Goal: Task Accomplishment & Management: Manage account settings

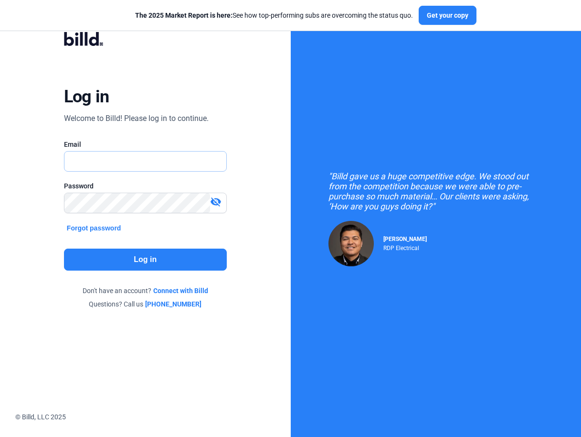
type input "[PERSON_NAME][EMAIL_ADDRESS][DOMAIN_NAME]"
click at [140, 259] on button "Log in" at bounding box center [145, 259] width 163 height 22
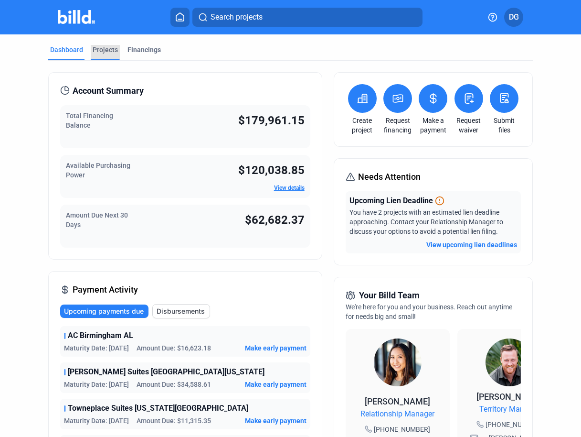
click at [100, 50] on div "Projects" at bounding box center [105, 50] width 25 height 10
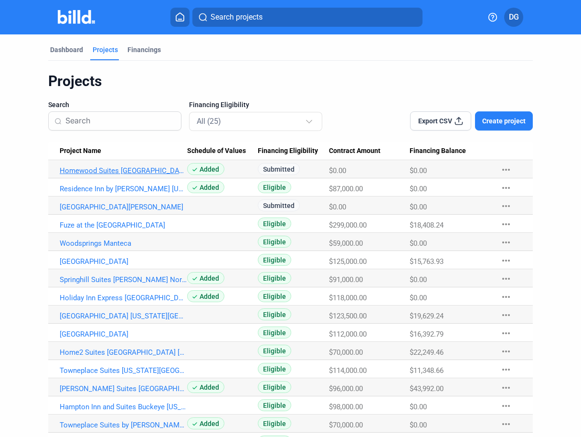
click at [111, 168] on link "Homewood Suites [GEOGRAPHIC_DATA][US_STATE]" at bounding box center [124, 170] width 128 height 9
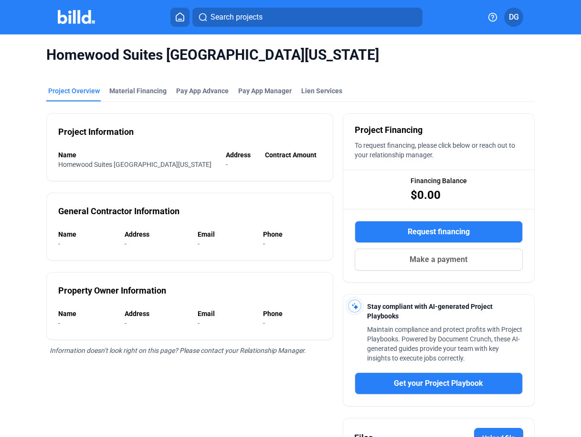
click at [180, 21] on icon at bounding box center [180, 17] width 8 height 8
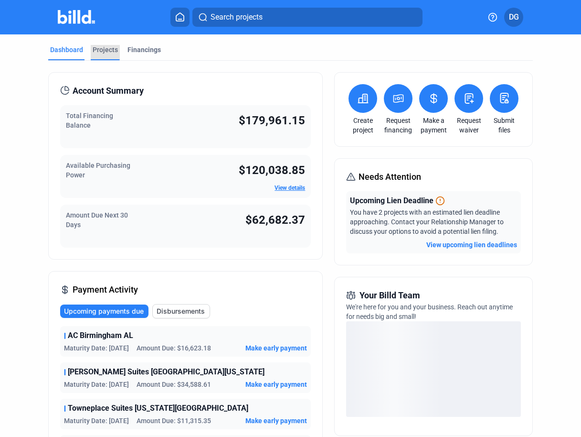
click at [105, 52] on div "Projects" at bounding box center [105, 50] width 25 height 10
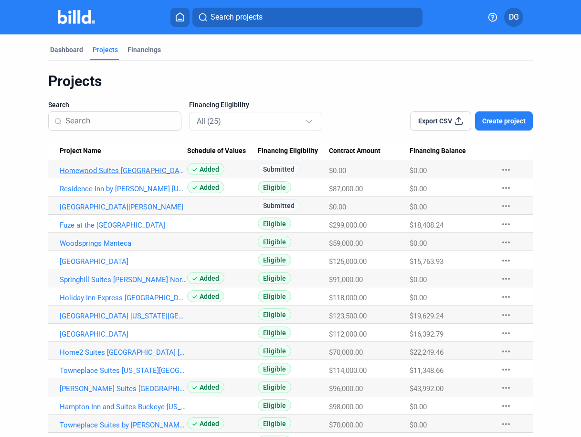
click at [116, 172] on link "Homewood Suites [GEOGRAPHIC_DATA][US_STATE]" at bounding box center [124, 170] width 128 height 9
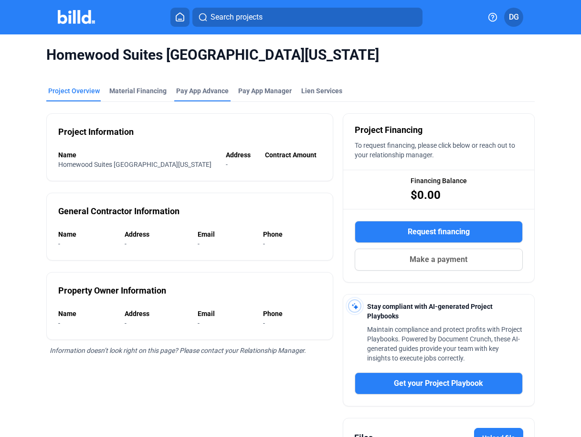
click at [204, 89] on div "Pay App Advance" at bounding box center [202, 91] width 53 height 10
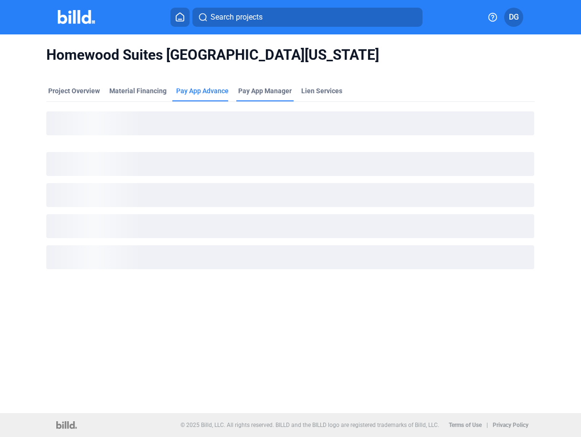
click at [268, 92] on span "Pay App Manager" at bounding box center [265, 91] width 54 height 10
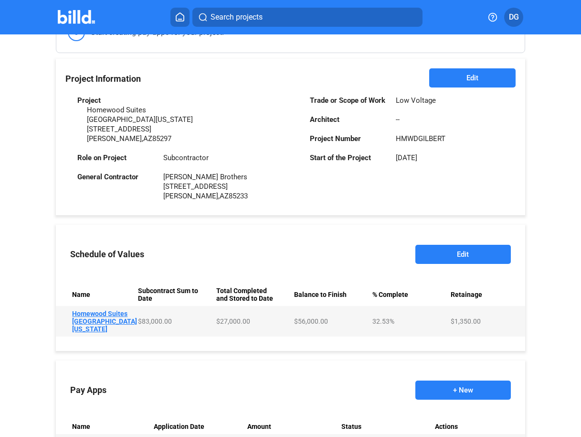
scroll to position [259, 0]
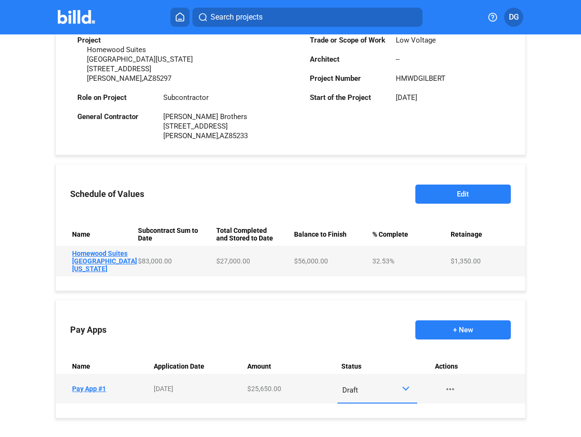
click at [95, 246] on td "Name Homewood Suites [GEOGRAPHIC_DATA][US_STATE]" at bounding box center [95, 261] width 78 height 31
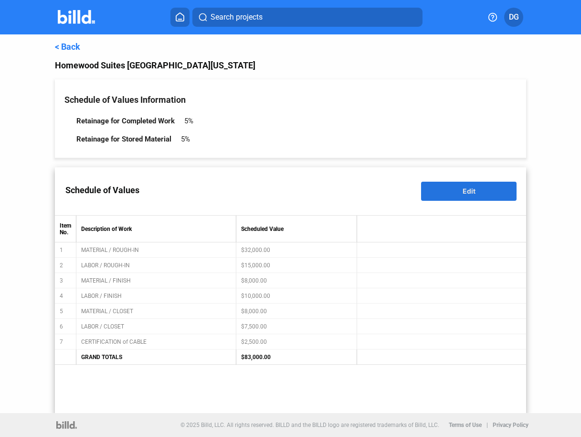
click at [471, 189] on span "Edit" at bounding box center [469, 191] width 13 height 8
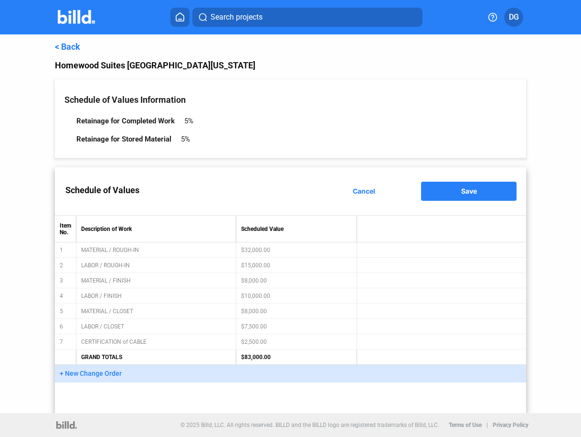
click at [184, 139] on div "5%" at bounding box center [185, 139] width 9 height 9
click at [65, 47] on link "< Back" at bounding box center [67, 47] width 25 height 10
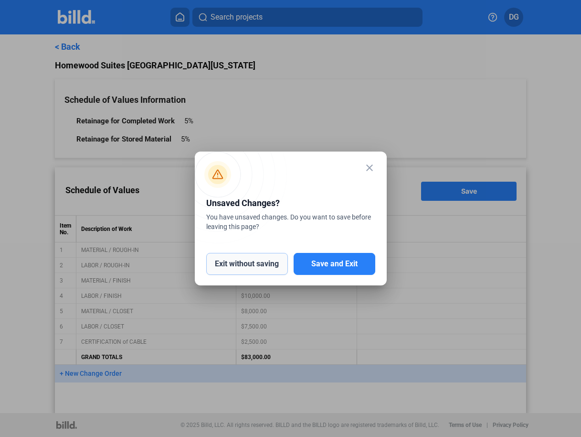
click at [249, 265] on button "Exit without saving" at bounding box center [247, 264] width 82 height 22
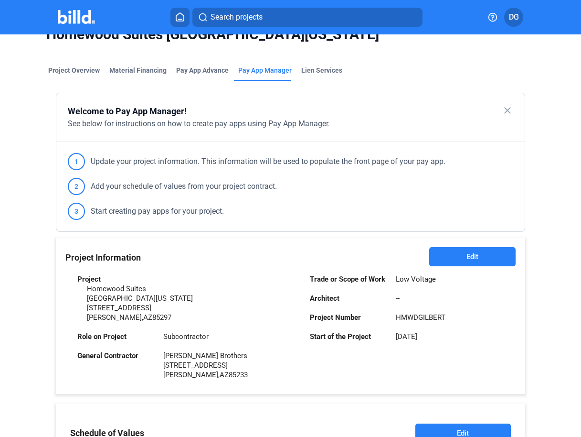
scroll to position [25, 0]
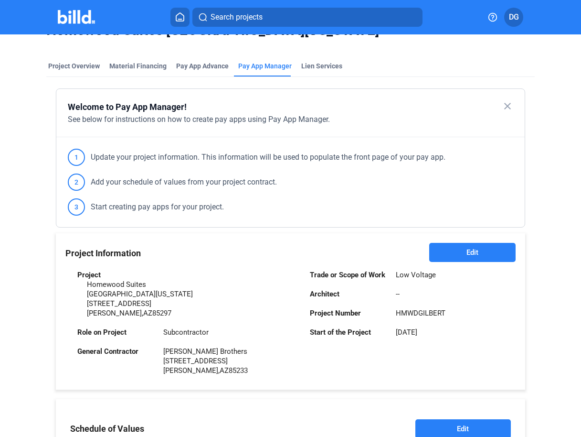
click at [468, 251] on span "Edit" at bounding box center [473, 252] width 12 height 10
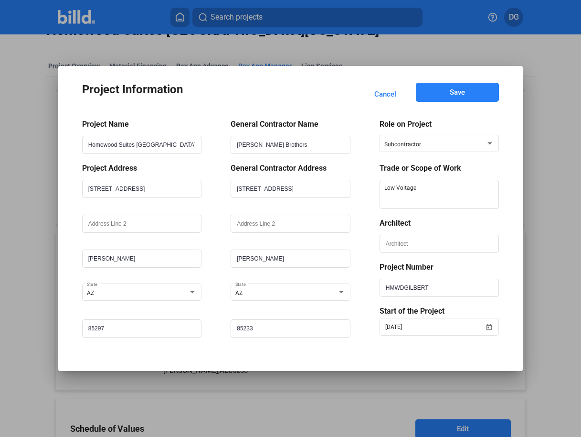
click at [387, 92] on span "Cancel" at bounding box center [386, 94] width 22 height 10
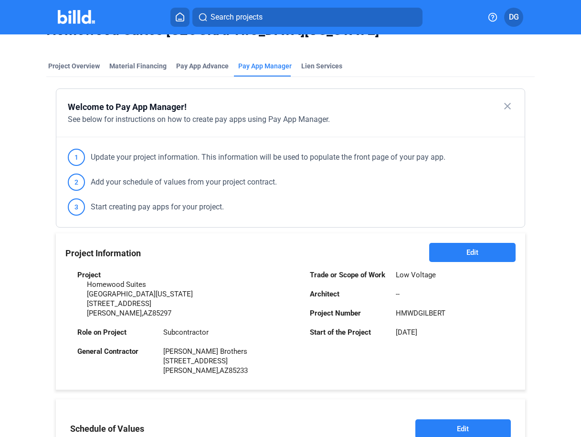
scroll to position [0, 0]
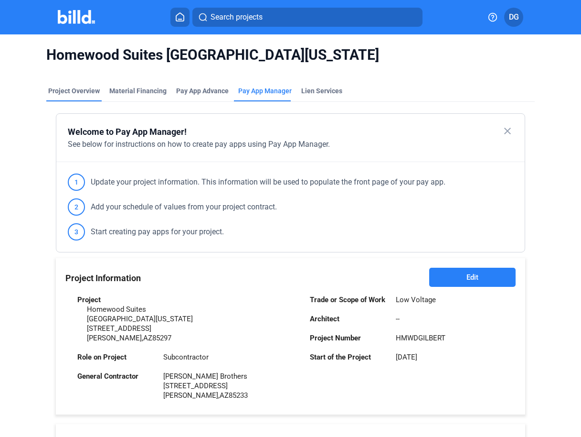
click at [60, 92] on div "Project Overview" at bounding box center [74, 91] width 52 height 10
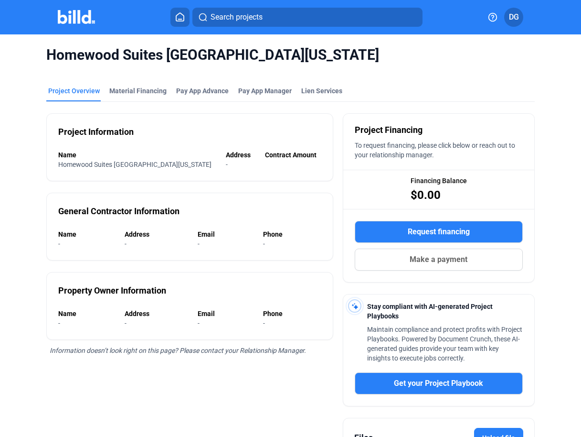
click at [179, 11] on button at bounding box center [180, 17] width 19 height 19
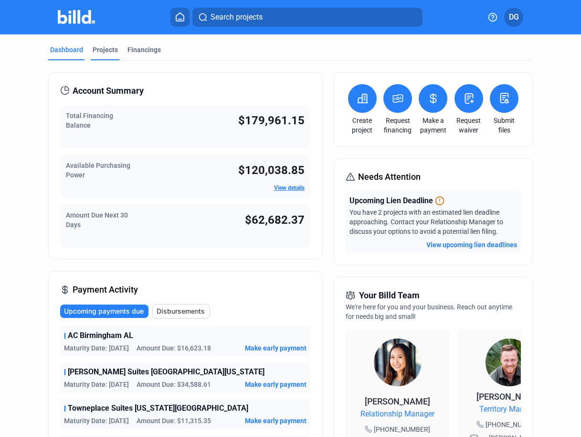
click at [104, 48] on div "Projects" at bounding box center [105, 50] width 25 height 10
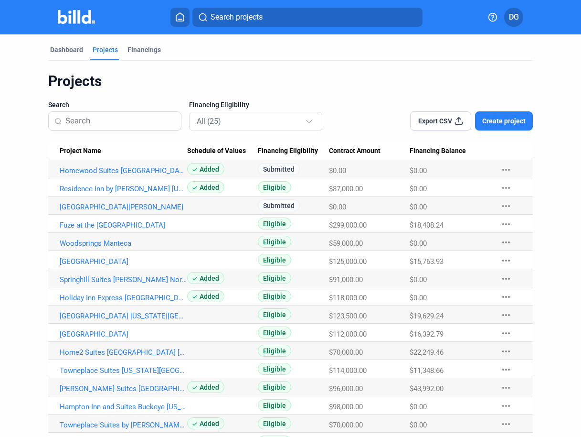
click at [501, 171] on mat-icon "more_horiz" at bounding box center [506, 169] width 11 height 11
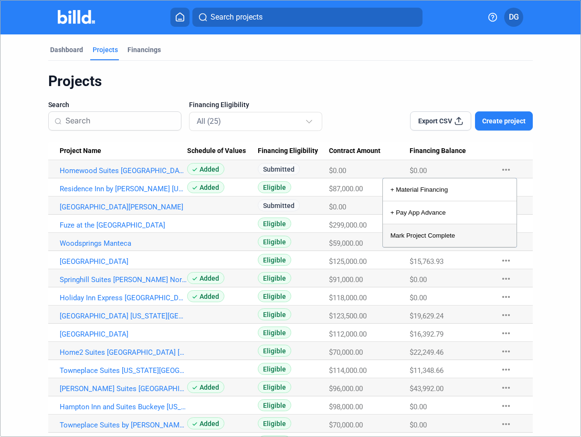
click at [419, 233] on button "Mark Project Complete" at bounding box center [450, 235] width 134 height 23
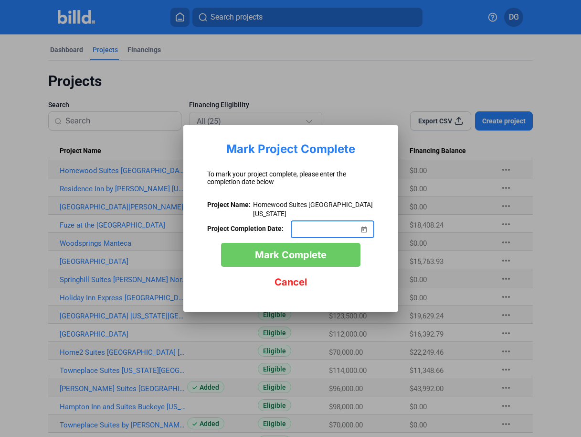
click at [362, 225] on span "Open calendar" at bounding box center [364, 223] width 23 height 23
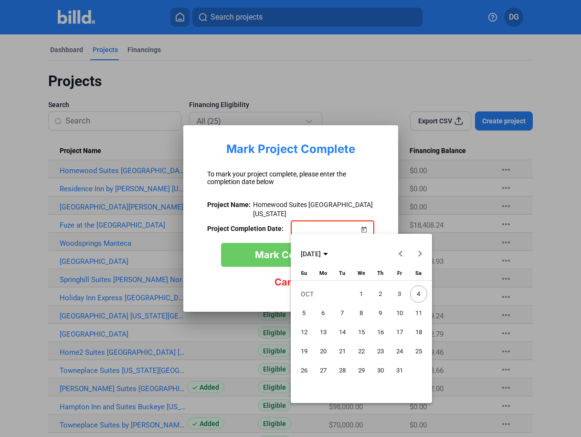
click at [419, 297] on span "4" at bounding box center [418, 293] width 17 height 17
type input "[DATE]"
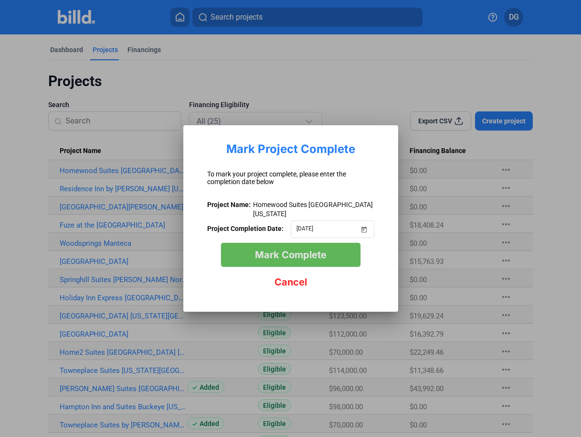
click at [285, 252] on span "Mark Complete" at bounding box center [291, 254] width 72 height 11
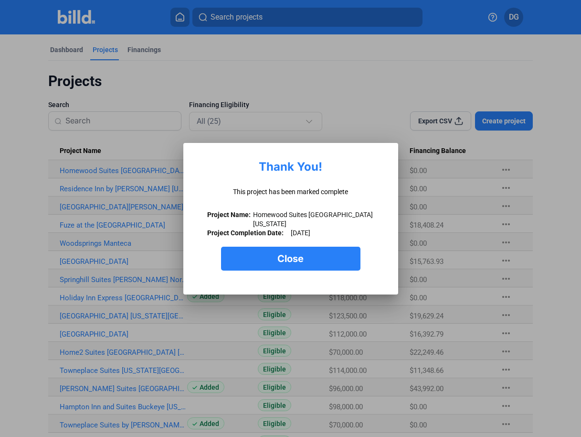
click at [287, 253] on span "Close" at bounding box center [291, 258] width 26 height 11
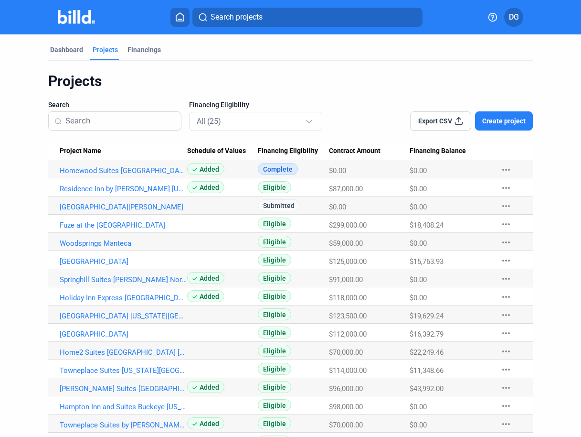
click at [489, 126] on button "Create project" at bounding box center [504, 120] width 58 height 19
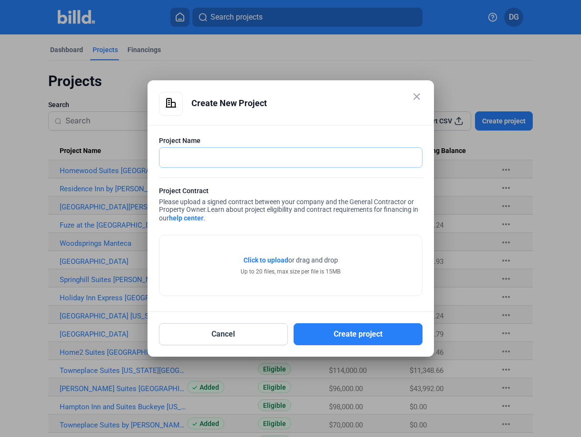
paste input "Homewood Suites [GEOGRAPHIC_DATA][US_STATE]"
type input "Homewood Suites Gilbert [US_STATE] 2.0"
click at [252, 264] on span "Click to upload Tap to upload" at bounding box center [266, 260] width 45 height 10
click at [266, 259] on span "Click to upload" at bounding box center [266, 260] width 45 height 8
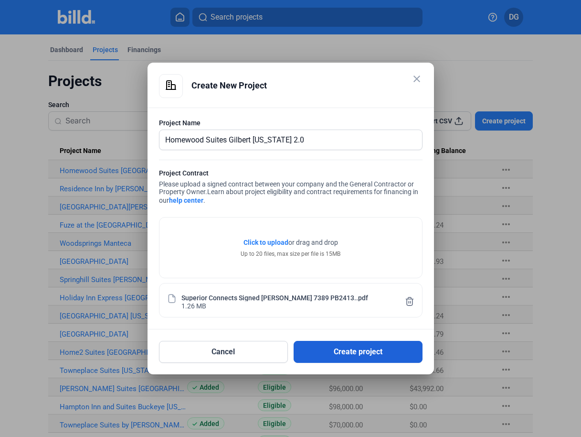
click at [356, 349] on button "Create project" at bounding box center [358, 352] width 129 height 22
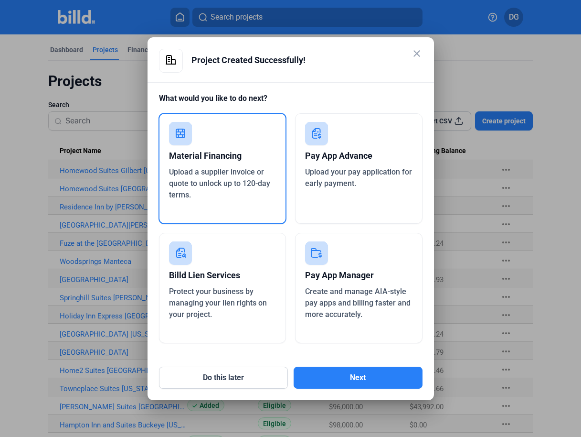
click at [343, 277] on div "Pay App Manager" at bounding box center [358, 275] width 107 height 21
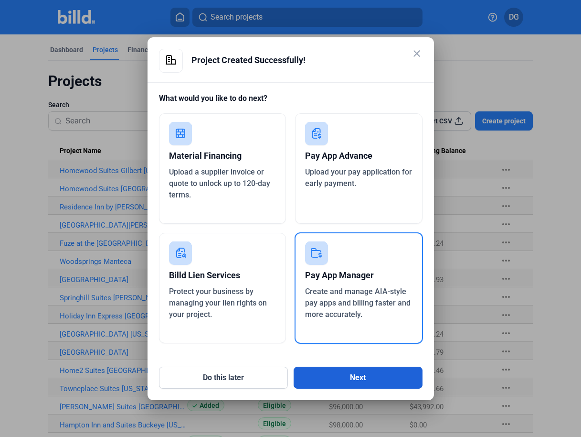
click at [341, 379] on button "Next" at bounding box center [358, 377] width 129 height 22
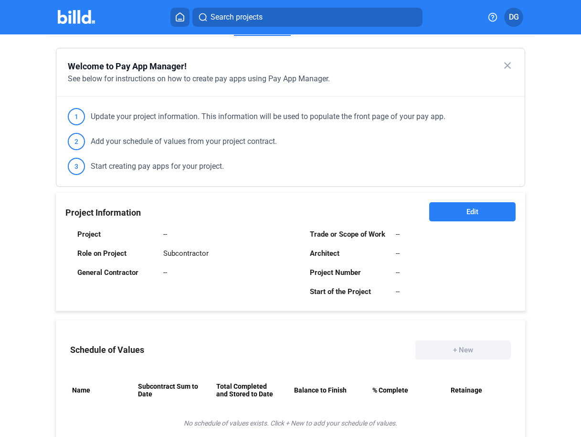
scroll to position [74, 0]
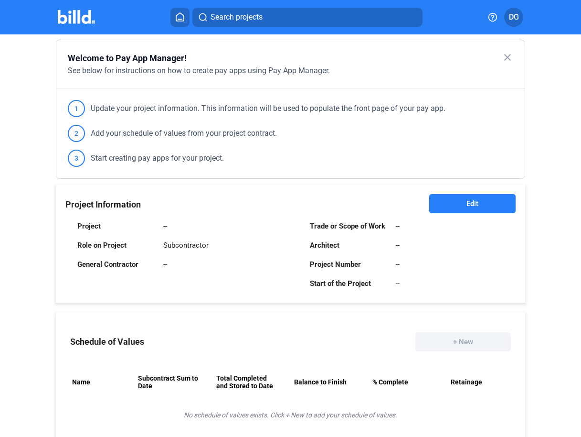
click at [469, 207] on span "Edit" at bounding box center [473, 204] width 12 height 10
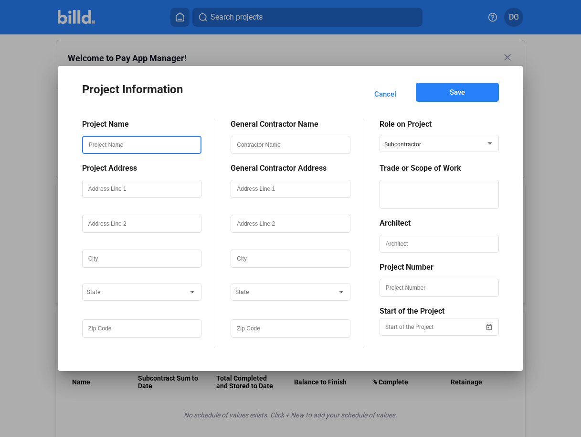
click at [130, 145] on input "text" at bounding box center [142, 145] width 118 height 16
paste input "Homewood Suites Gilbert AZ"
type input "Homewood Suites Gilbert AZ"
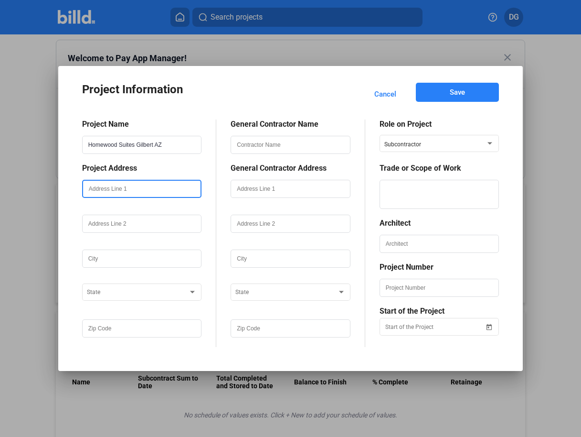
click at [97, 189] on input "text" at bounding box center [142, 189] width 118 height 16
paste input "[STREET_ADDRESS]"
type input "[STREET_ADDRESS]"
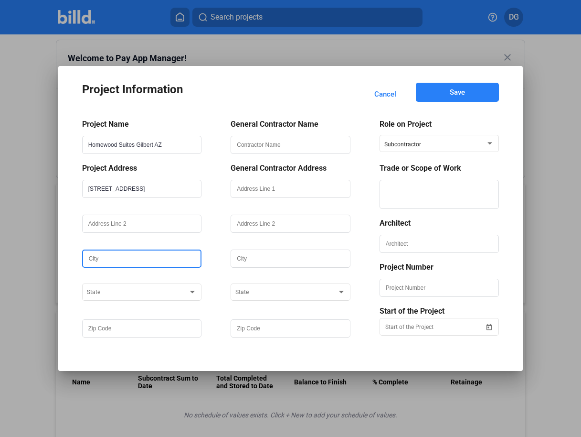
click at [97, 257] on input "text" at bounding box center [142, 258] width 118 height 16
type input "[PERSON_NAME]"
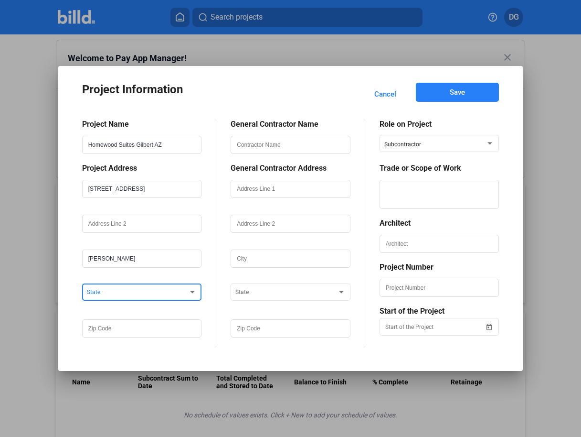
click at [109, 294] on span at bounding box center [138, 293] width 102 height 7
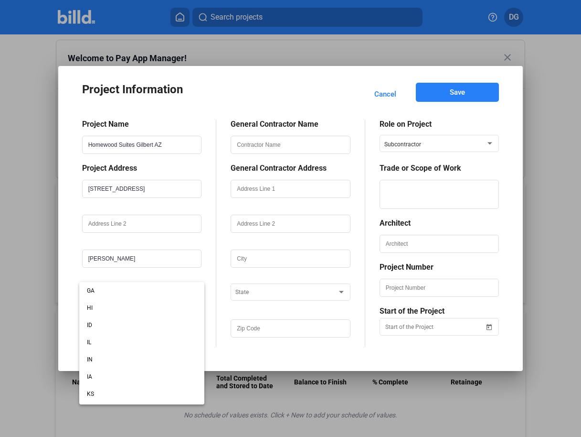
scroll to position [0, 0]
click at [101, 325] on span "AZ" at bounding box center [142, 324] width 110 height 17
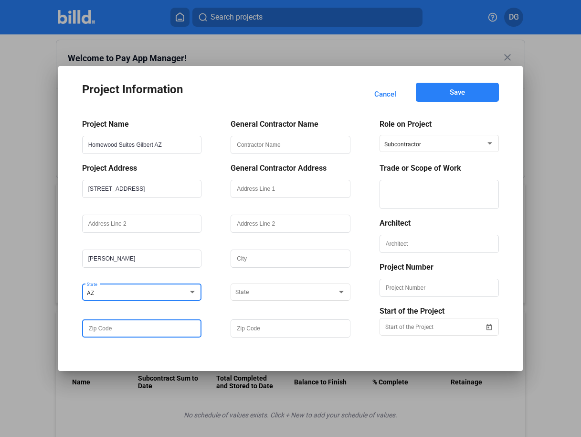
click at [117, 332] on input "text" at bounding box center [142, 328] width 118 height 16
click at [106, 326] on input "text" at bounding box center [142, 328] width 118 height 16
type input "85297"
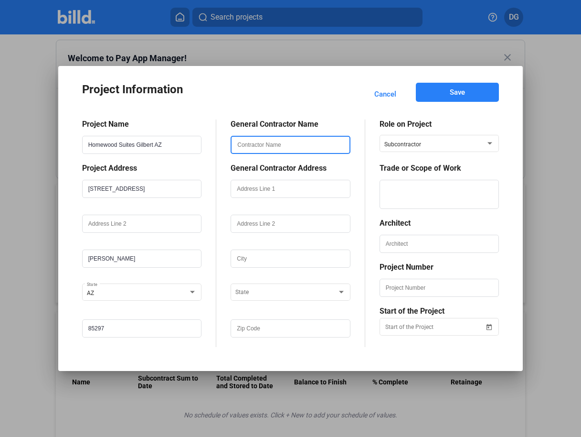
click at [254, 147] on input "text" at bounding box center [291, 145] width 118 height 16
type input "P"
paste input "[PERSON_NAME] Bros., Inc."
type input "[PERSON_NAME] Bros., Inc."
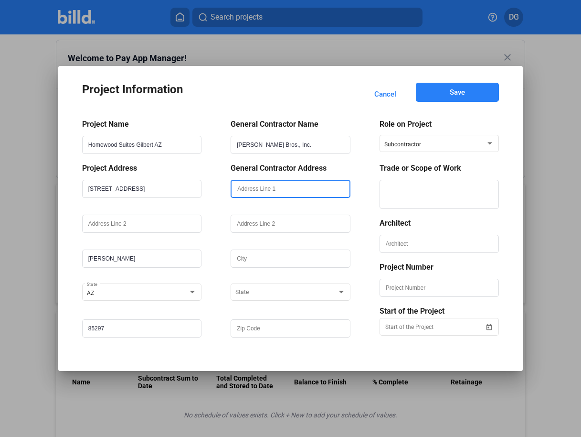
click at [249, 187] on input "text" at bounding box center [291, 189] width 118 height 16
type input "[STREET_ADDRESS]"
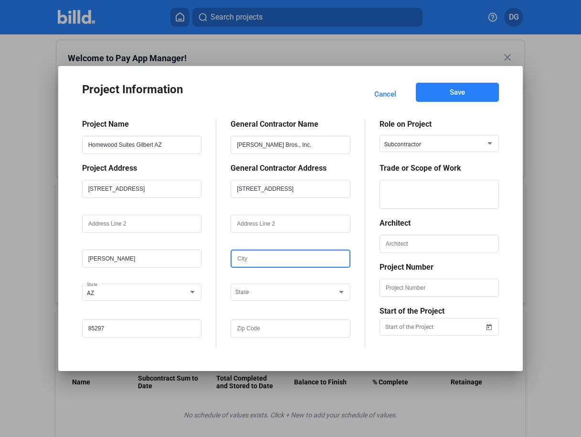
click at [240, 261] on input "text" at bounding box center [291, 258] width 118 height 16
type input "[PERSON_NAME]"
click at [250, 291] on span at bounding box center [287, 293] width 102 height 7
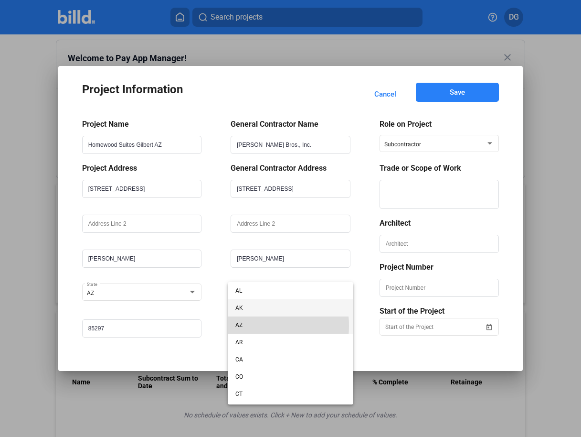
click at [249, 325] on span "AZ" at bounding box center [291, 324] width 110 height 17
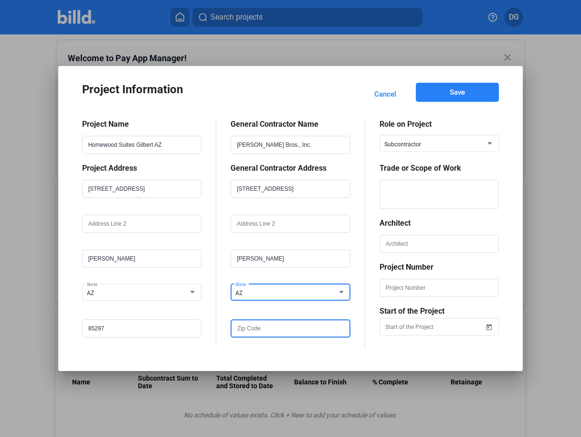
click at [246, 332] on input "text" at bounding box center [291, 328] width 118 height 16
type input "85233"
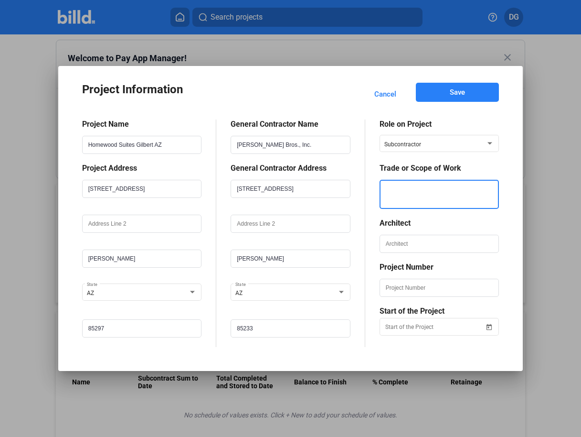
click at [418, 195] on textarea at bounding box center [440, 194] width 118 height 29
type textarea "Low Voltage Cabling"
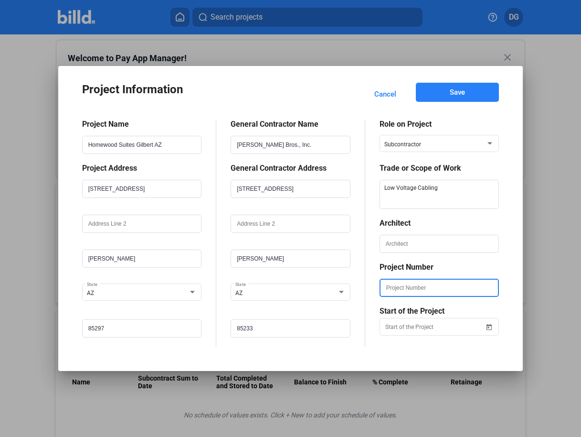
click at [393, 288] on input "text" at bounding box center [440, 287] width 118 height 16
paste input "PB24137389"
type input "PB24137389"
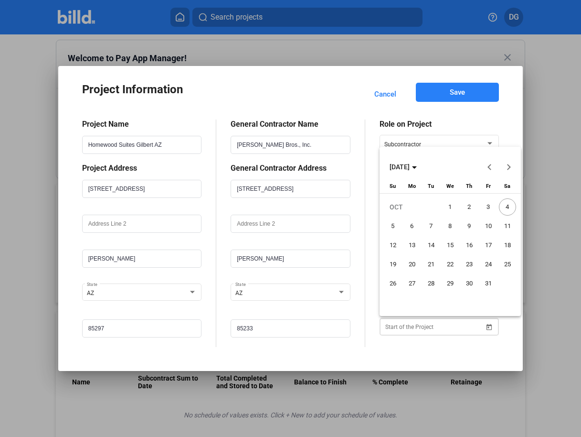
click at [397, 327] on div "Project Information Cancel Save Project Name Homewood Suites Gilbert AZ Project…" at bounding box center [290, 218] width 581 height 437
click at [490, 282] on span "31" at bounding box center [488, 283] width 17 height 17
type input "[DATE]"
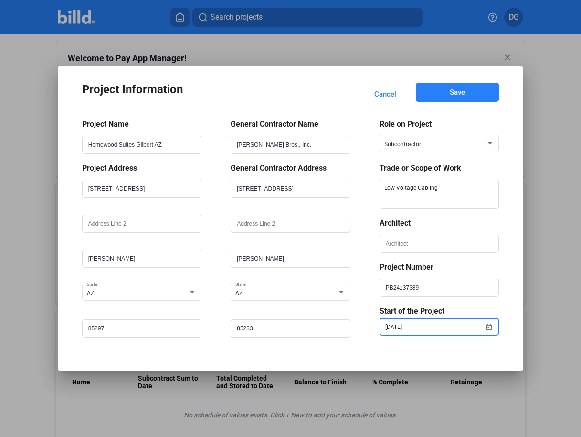
click at [449, 93] on button "Save" at bounding box center [458, 92] width 84 height 19
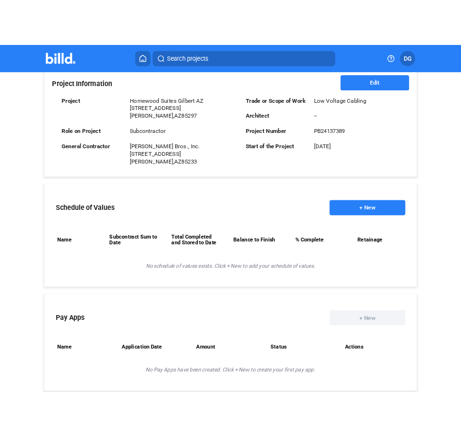
scroll to position [273, 0]
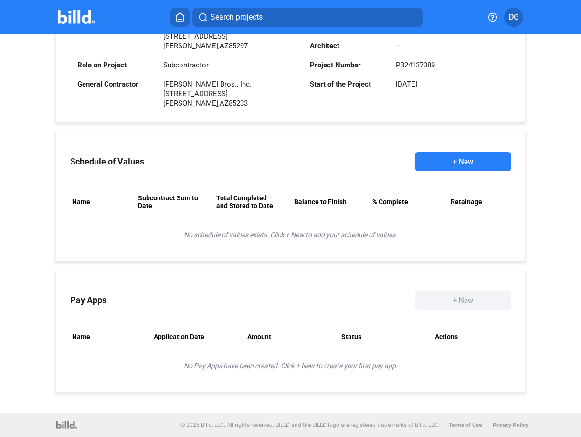
click at [457, 159] on button "+ New" at bounding box center [464, 161] width 96 height 19
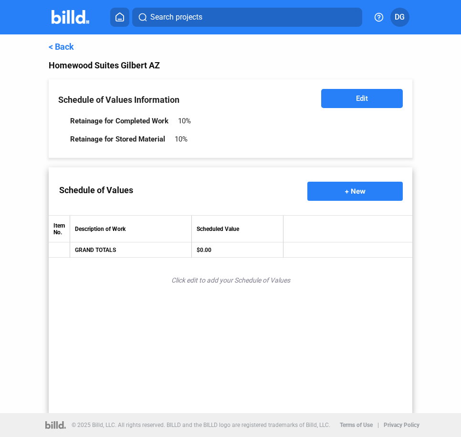
click at [354, 182] on button "+ New" at bounding box center [356, 191] width 96 height 19
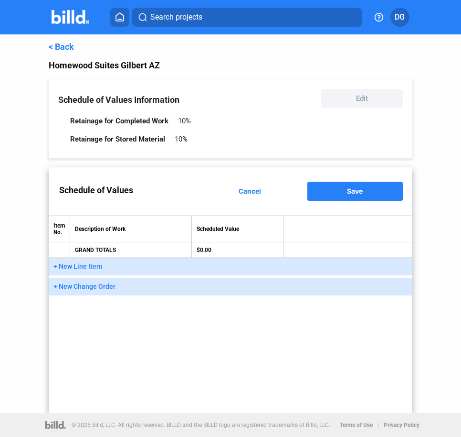
click at [84, 267] on span "+ New Line Item" at bounding box center [78, 266] width 49 height 8
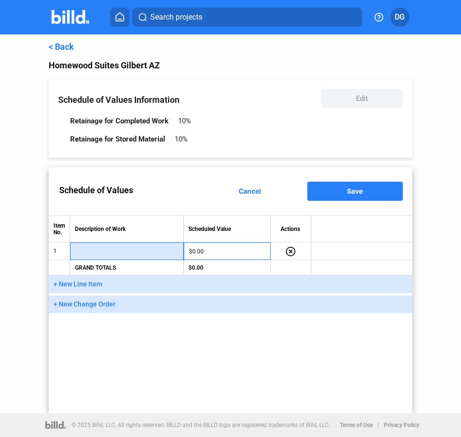
click at [97, 247] on input "text" at bounding box center [126, 251] width 103 height 14
type input "Material / Rough-In"
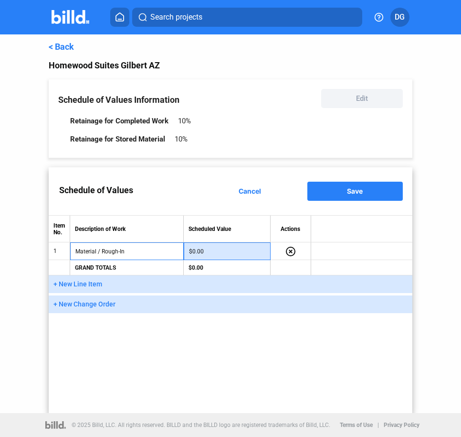
click at [232, 252] on input "$0.00" at bounding box center [227, 251] width 76 height 14
type input "$32,000.00"
click at [82, 281] on span "+ New Line Item" at bounding box center [78, 284] width 49 height 8
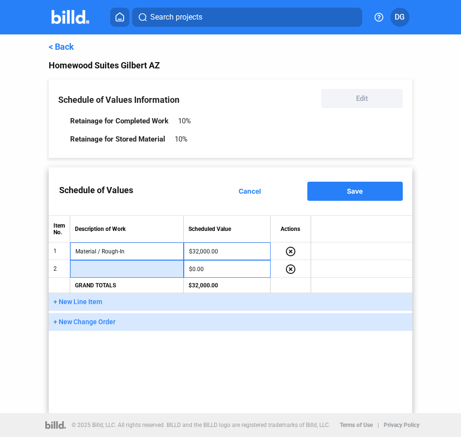
click at [87, 273] on input "text" at bounding box center [126, 269] width 103 height 14
type input "Labor / Rough-In"
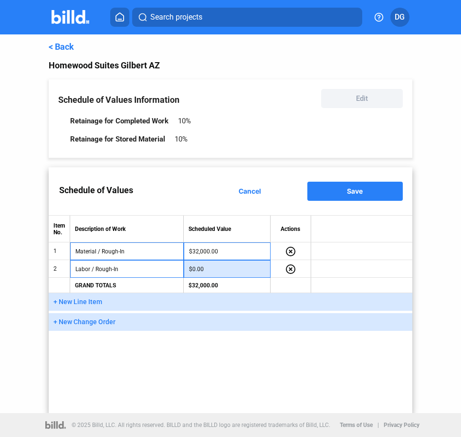
click at [219, 273] on input "$0.00" at bounding box center [227, 269] width 76 height 14
type input "$15,000.00"
click at [73, 299] on span "+ New Line Item" at bounding box center [78, 302] width 49 height 8
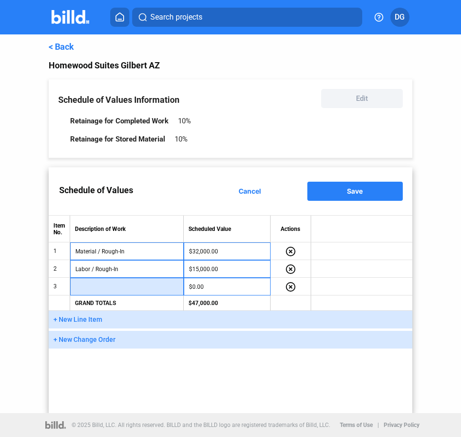
click at [102, 288] on input "text" at bounding box center [126, 286] width 103 height 14
type input "Material / Finish"
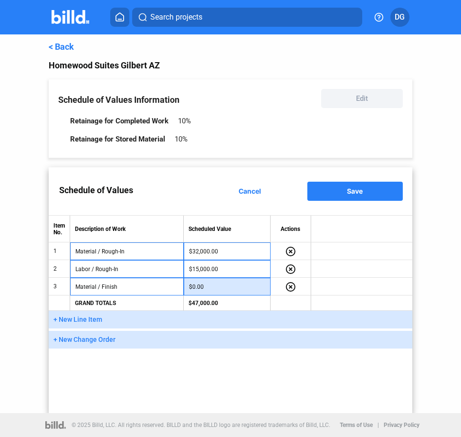
click at [223, 288] on input "$0.00" at bounding box center [227, 286] width 76 height 14
type input "$8,000.00"
click at [63, 319] on span "+ New Line Item" at bounding box center [78, 319] width 49 height 8
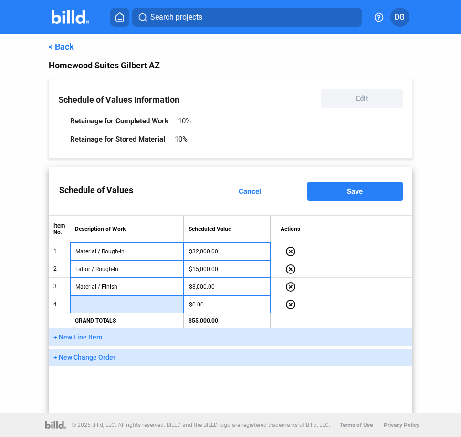
click at [103, 305] on input "text" at bounding box center [126, 304] width 103 height 14
type input "Labor / Finish"
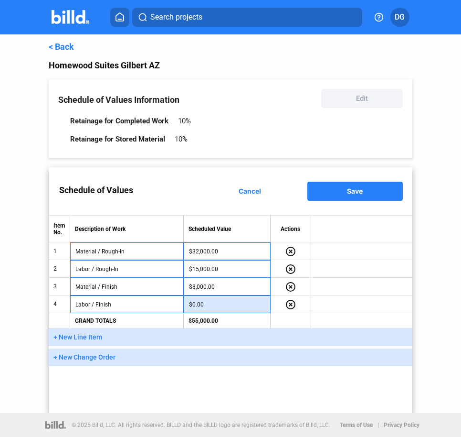
click at [215, 306] on input "$0.00" at bounding box center [227, 304] width 76 height 14
type input "$10,000.00"
click at [74, 337] on span "+ New Line Item" at bounding box center [78, 337] width 49 height 8
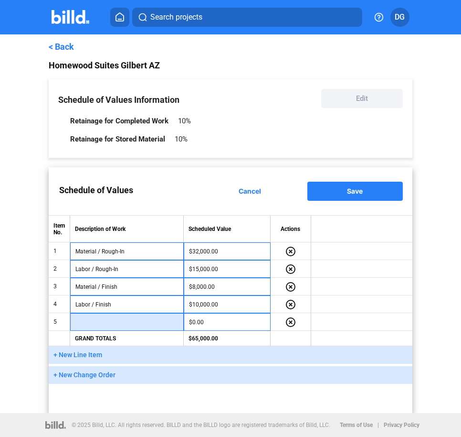
click at [102, 316] on input "text" at bounding box center [126, 322] width 103 height 14
type input "Material / Closet"
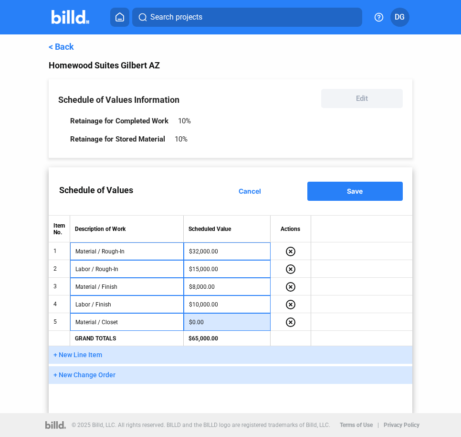
click at [237, 322] on input "$0.00" at bounding box center [227, 322] width 76 height 14
type input "$8,000.00"
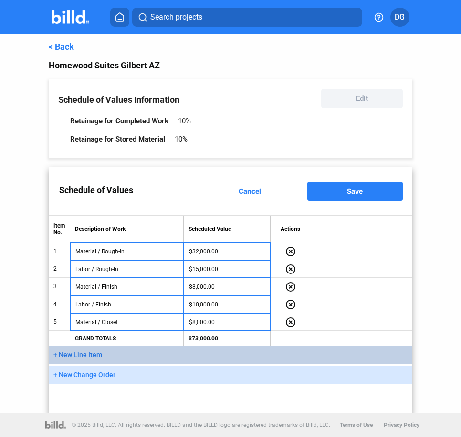
click at [78, 354] on span "+ New Line Item" at bounding box center [78, 355] width 49 height 8
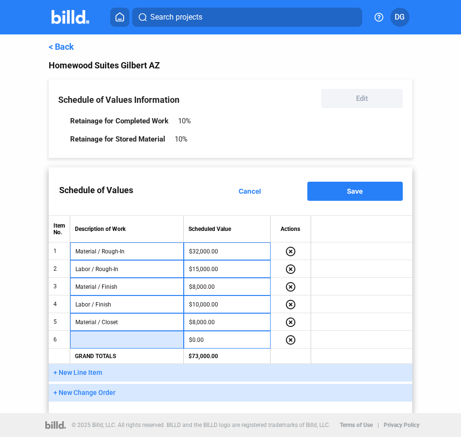
click at [88, 340] on input "text" at bounding box center [126, 340] width 103 height 14
type input "Labor / Closet"
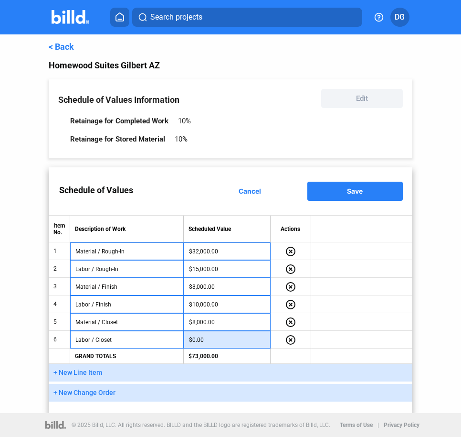
click at [220, 339] on input "$0.00" at bounding box center [227, 340] width 76 height 14
type input "$8,000.00"
click at [74, 372] on span "+ New Line Item" at bounding box center [78, 372] width 49 height 8
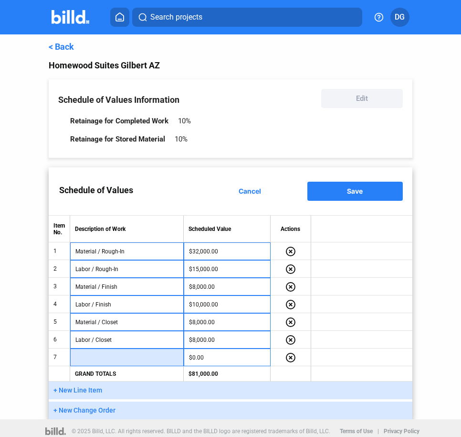
click at [91, 358] on input "text" at bounding box center [126, 357] width 103 height 14
type input "Certification of Cable"
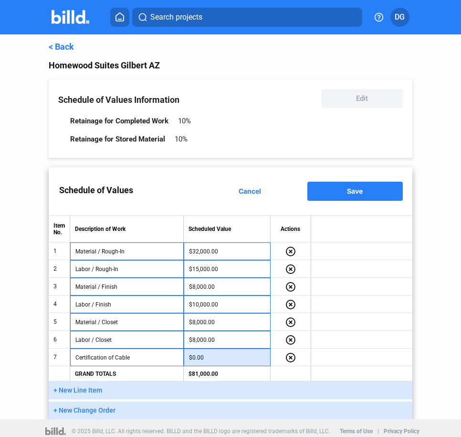
click at [209, 356] on input "$0.00" at bounding box center [227, 357] width 76 height 14
type input "$2,500.00"
click at [219, 338] on input "$8,000.00" at bounding box center [227, 340] width 76 height 14
type input "$7,500.00"
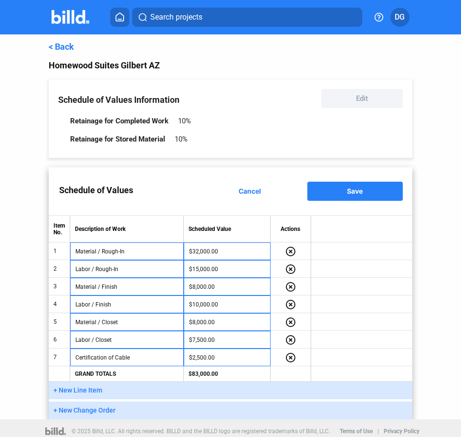
click at [359, 322] on td at bounding box center [361, 322] width 101 height 18
click at [347, 189] on span "Save" at bounding box center [355, 191] width 16 height 8
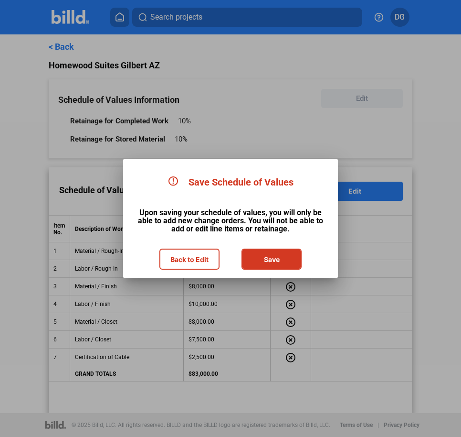
click at [266, 254] on button "Save" at bounding box center [272, 258] width 58 height 19
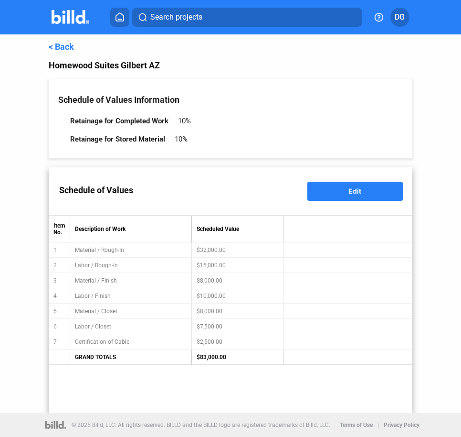
click at [49, 46] on link "< Back" at bounding box center [61, 47] width 25 height 10
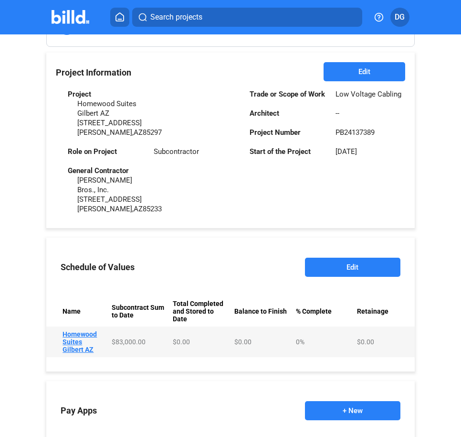
scroll to position [304, 0]
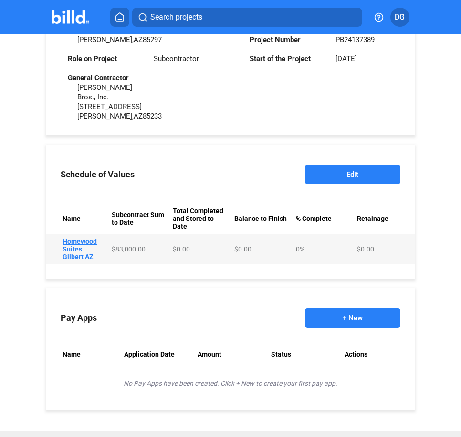
click at [350, 308] on button "+ New" at bounding box center [353, 317] width 96 height 19
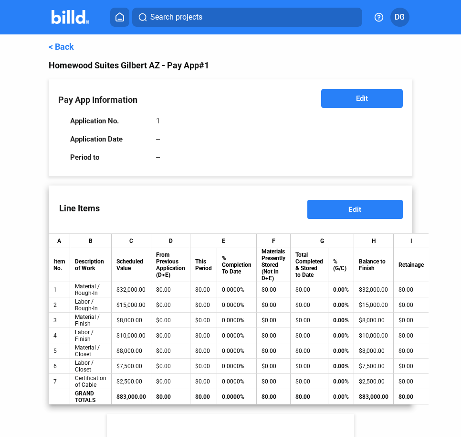
click at [356, 98] on span "Edit" at bounding box center [362, 99] width 12 height 10
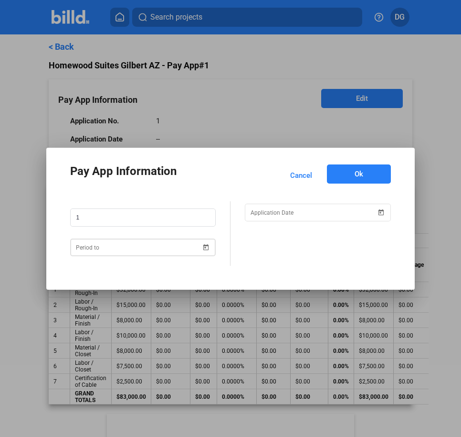
click at [108, 249] on div "Pay App Information Cancel Ok 1" at bounding box center [230, 218] width 461 height 437
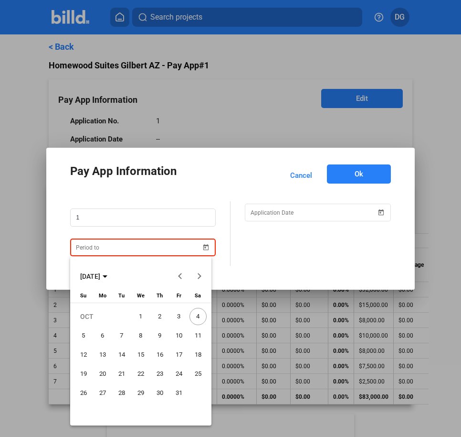
click at [181, 393] on span "31" at bounding box center [179, 392] width 17 height 17
type input "[DATE]"
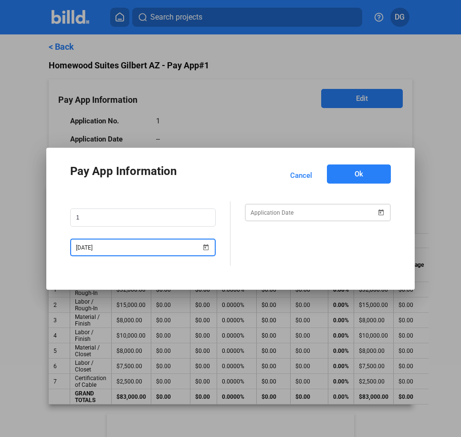
click at [300, 209] on div "Pay App Information Cancel Ok 1 [DATE]" at bounding box center [230, 218] width 461 height 437
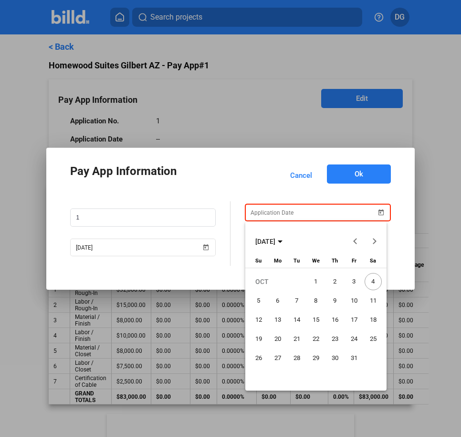
click at [376, 280] on span "4" at bounding box center [373, 281] width 17 height 17
type input "[DATE]"
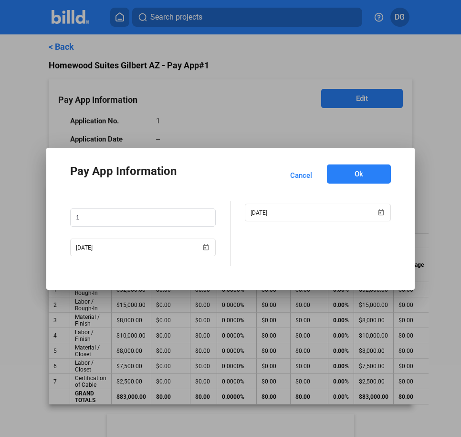
click at [358, 175] on span "Ok" at bounding box center [359, 174] width 9 height 10
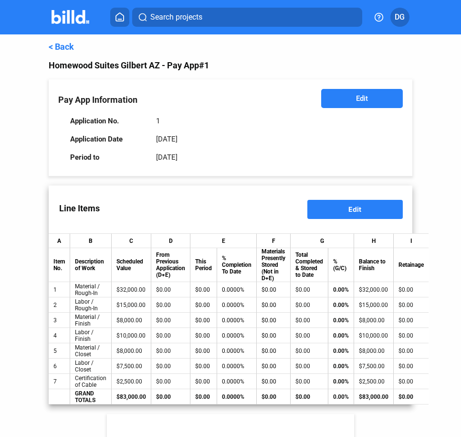
click at [349, 208] on span "Edit" at bounding box center [355, 209] width 13 height 8
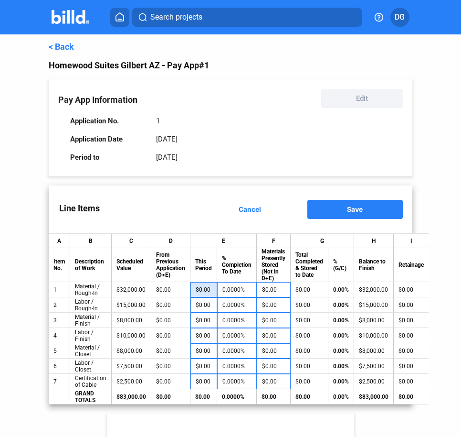
click at [199, 289] on input "$0.00" at bounding box center [204, 289] width 16 height 14
type input "2"
type input "0.0063%"
type input "20"
type input "0.0625%"
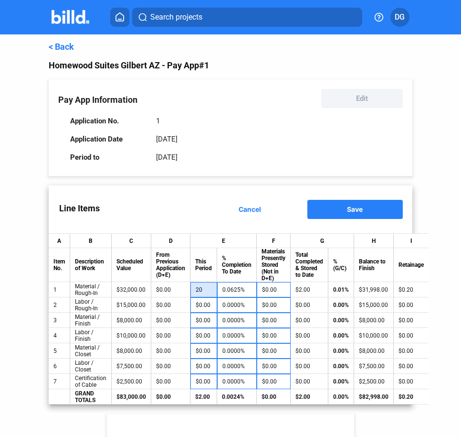
type input "200"
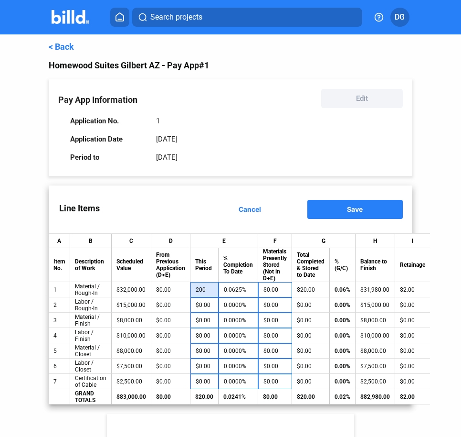
type input "0.6250%"
type input "2,000"
type input "6.2500%"
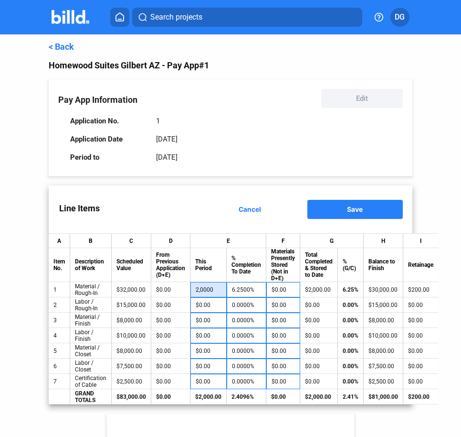
type input "20,000"
type input "62.5000%"
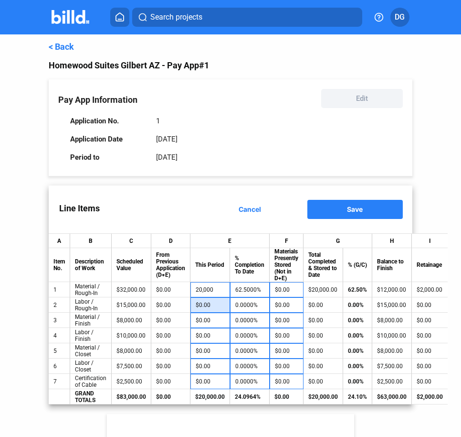
type input "$20,000.00"
click at [209, 306] on input "$0.00" at bounding box center [210, 305] width 29 height 14
type input "7"
type input "0.0467%"
type input "70"
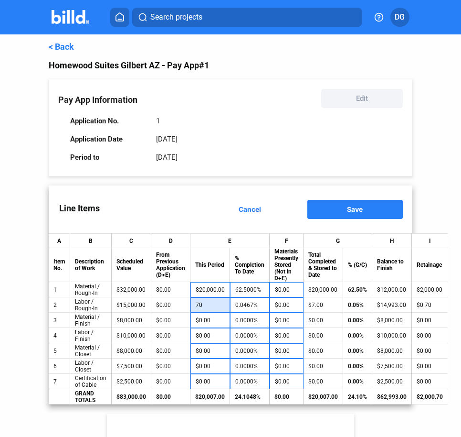
type input "0.4667%"
type input "700"
type input "4.6667%"
type input "7,000"
type input "46.6667%"
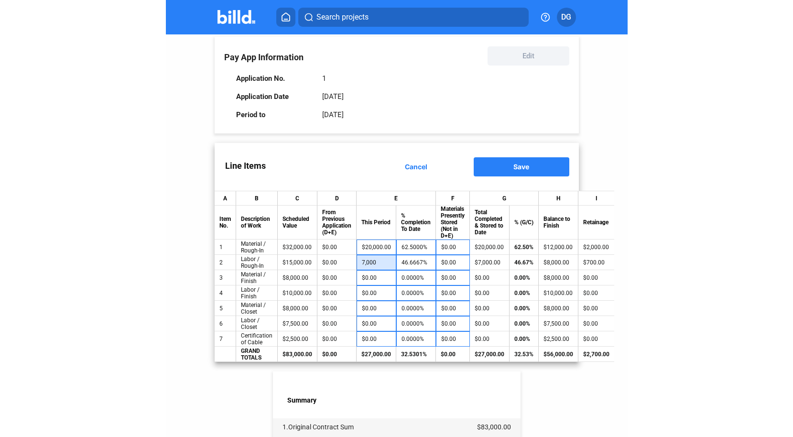
scroll to position [21, 0]
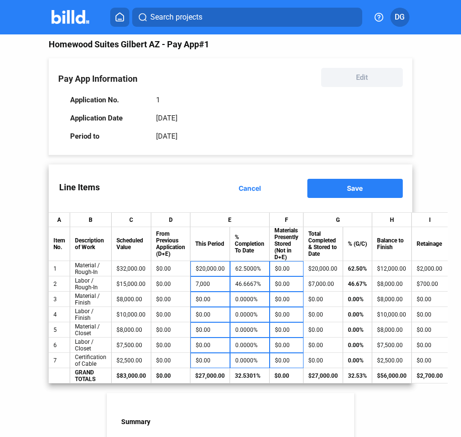
type input "$7,000.00"
click at [347, 186] on span "Save" at bounding box center [355, 188] width 16 height 8
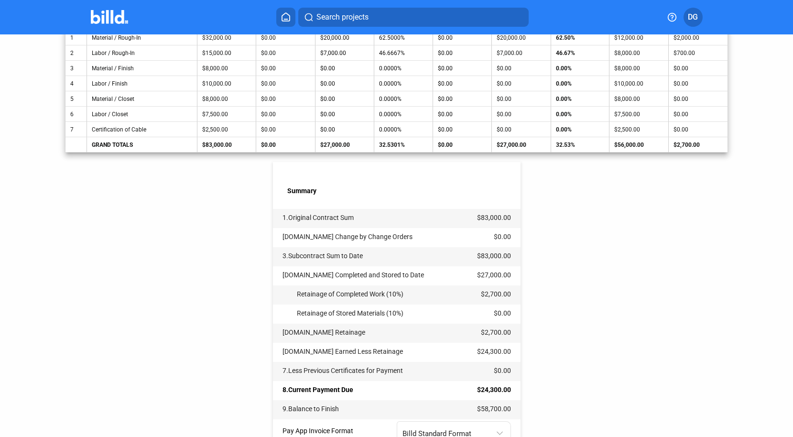
scroll to position [321, 0]
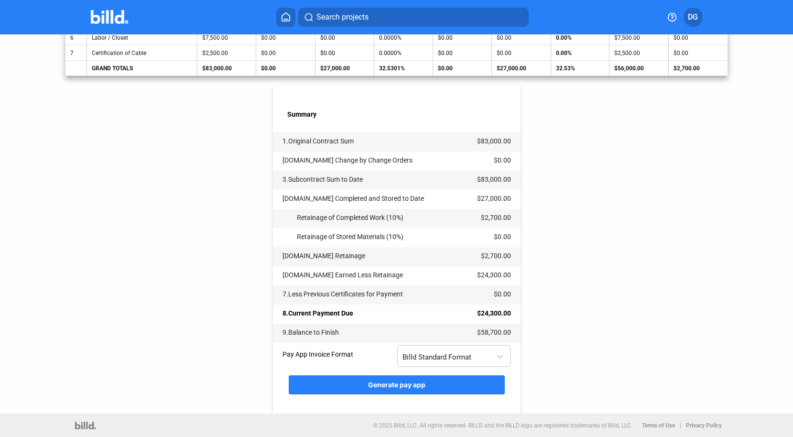
click at [495, 356] on div at bounding box center [500, 350] width 11 height 20
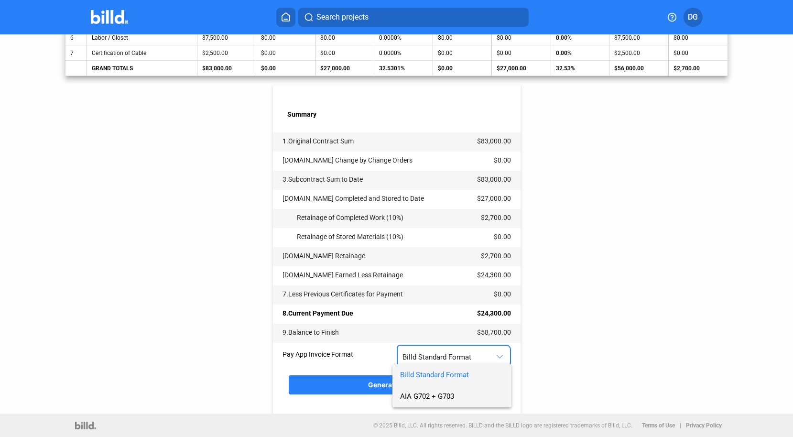
click at [422, 396] on span "AIA G702 + G703" at bounding box center [427, 396] width 54 height 9
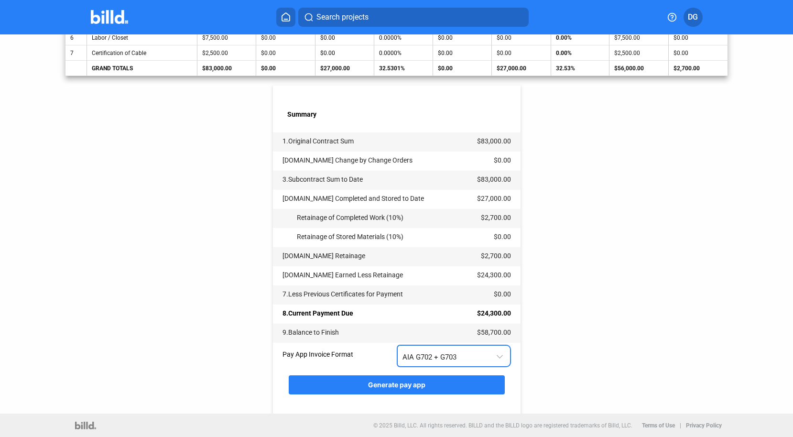
click at [391, 390] on button "Generate pay app" at bounding box center [397, 384] width 216 height 19
